Goal: Task Accomplishment & Management: Complete application form

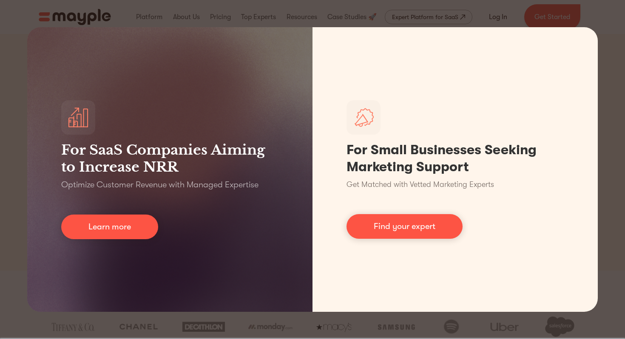
click at [222, 9] on div "For SaaS Companies Aiming to Increase NRR Optimize Customer Revenue with Manage…" at bounding box center [312, 169] width 625 height 339
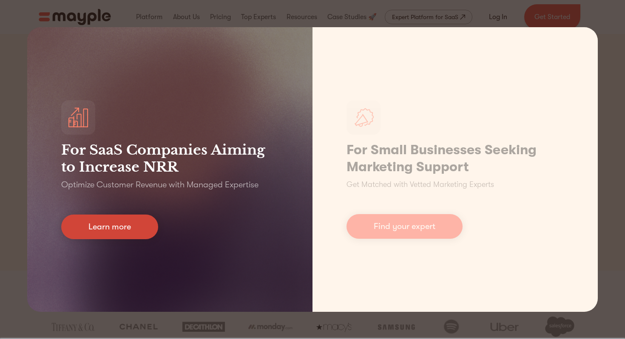
click at [136, 228] on link "Learn more" at bounding box center [109, 227] width 97 height 25
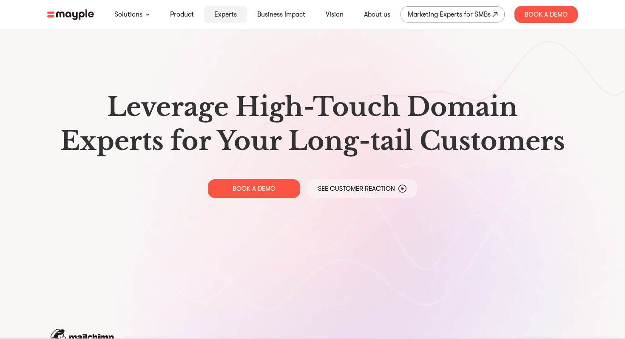
click at [220, 14] on link "Experts" at bounding box center [225, 14] width 23 height 10
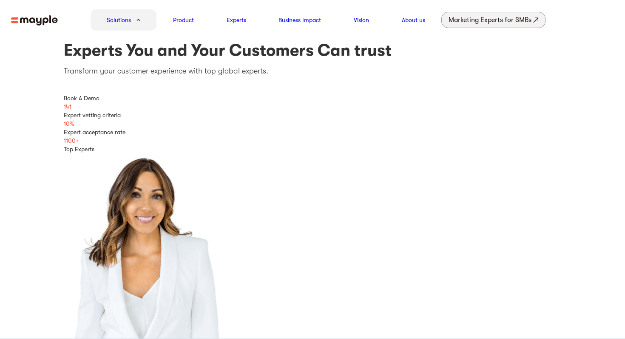
click at [471, 23] on div "Marketing Experts for SMBs" at bounding box center [489, 20] width 83 height 12
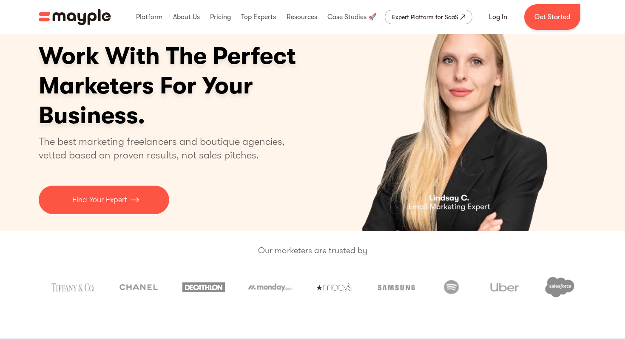
scroll to position [44, 0]
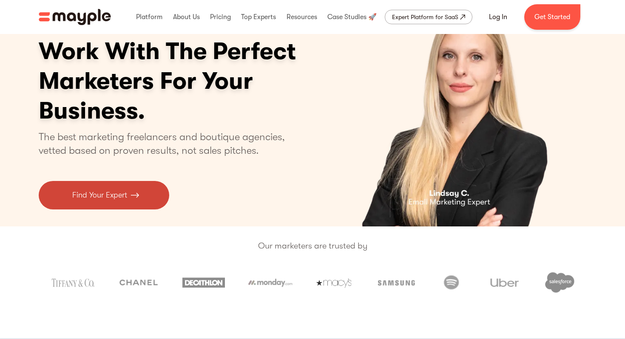
click at [137, 194] on img at bounding box center [134, 194] width 8 height 11
